Goal: Obtain resource: Download file/media

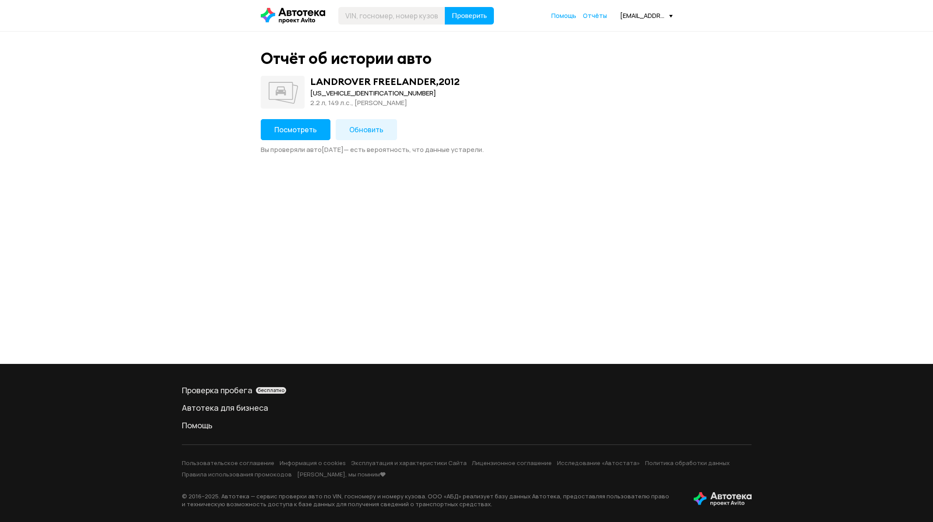
click at [374, 127] on span "Обновить" at bounding box center [366, 130] width 34 height 10
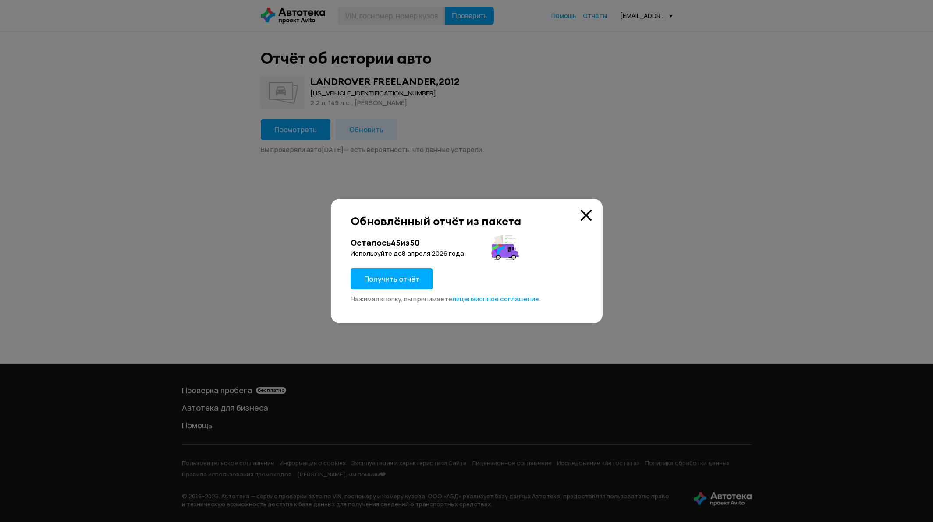
click at [371, 279] on span "Получить отчёт" at bounding box center [391, 279] width 55 height 10
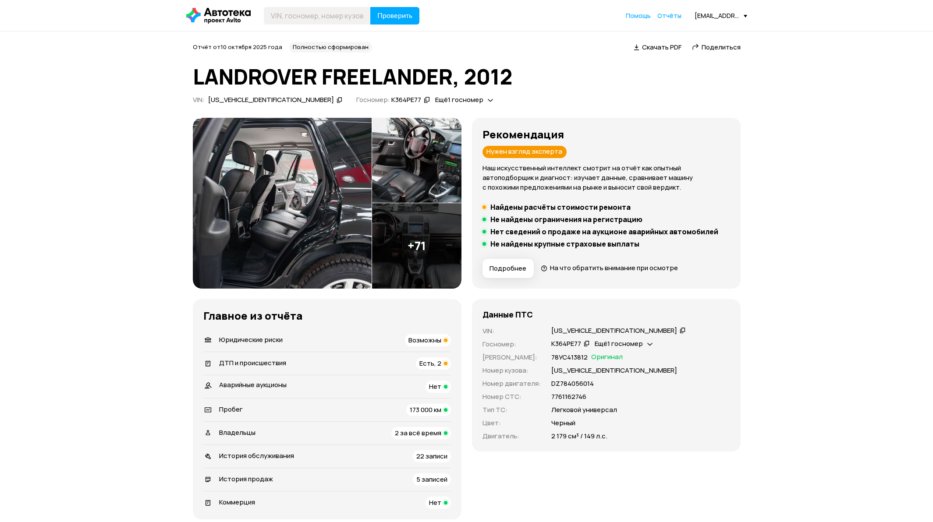
click at [647, 46] on span "Скачать PDF" at bounding box center [661, 46] width 39 height 9
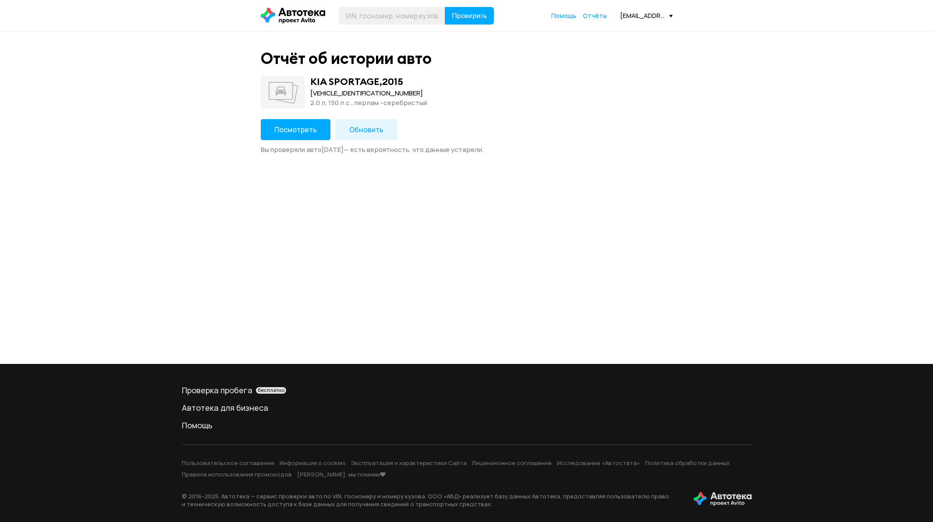
click at [296, 134] on span "Посмотреть" at bounding box center [295, 130] width 42 height 10
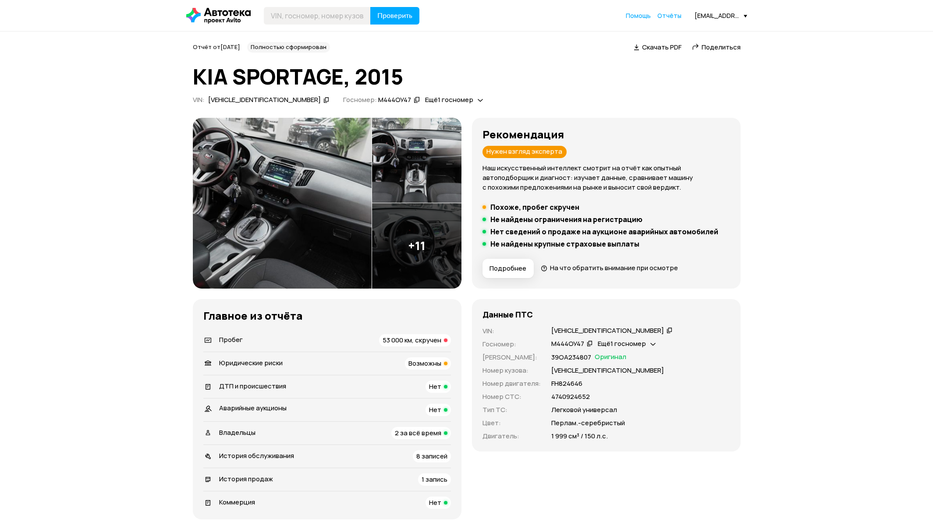
click at [420, 343] on span "53 000 км, скручен" at bounding box center [411, 340] width 59 height 9
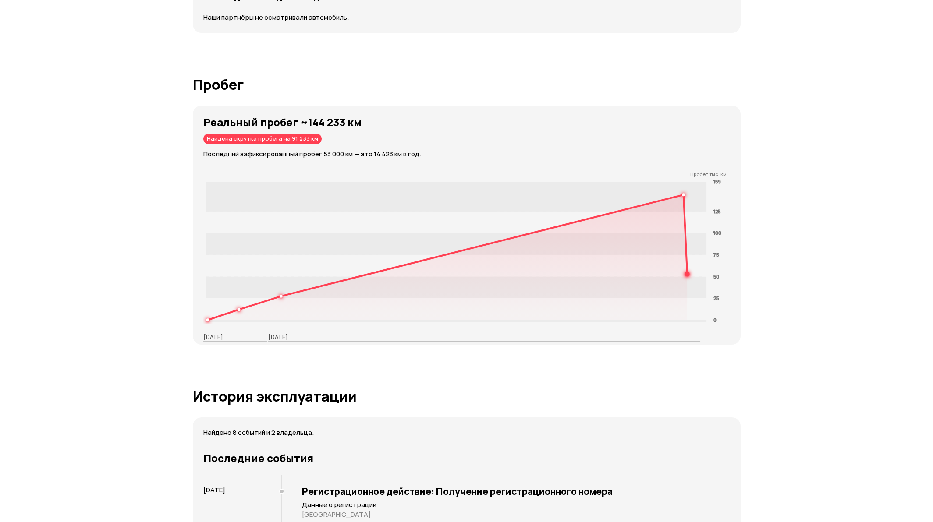
scroll to position [1272, 0]
